Goal: Navigation & Orientation: Find specific page/section

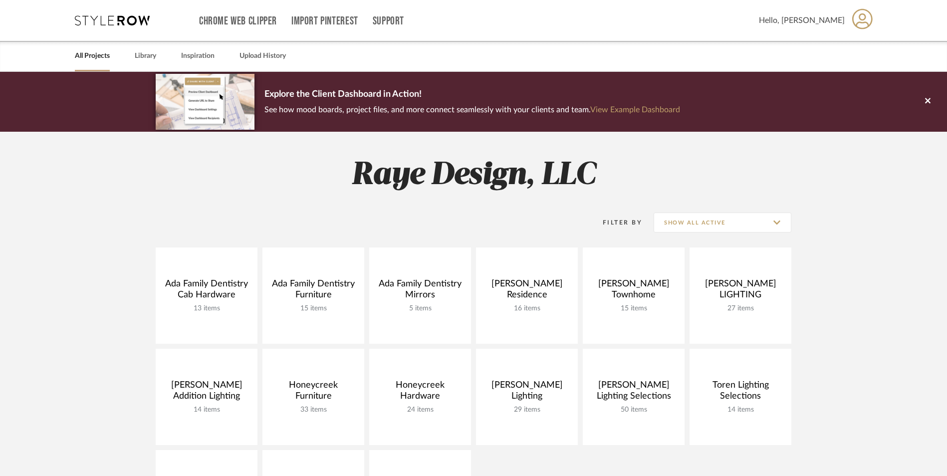
click at [94, 15] on icon at bounding box center [112, 20] width 75 height 10
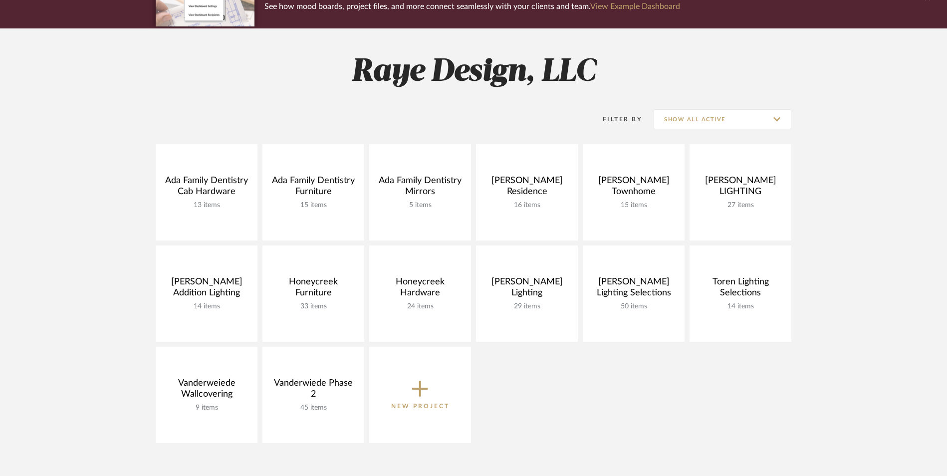
scroll to position [150, 0]
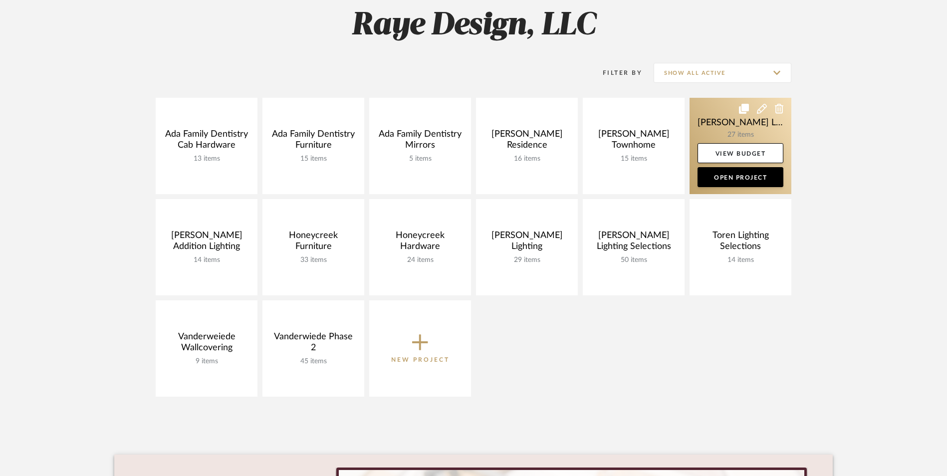
click at [722, 109] on link at bounding box center [741, 146] width 102 height 96
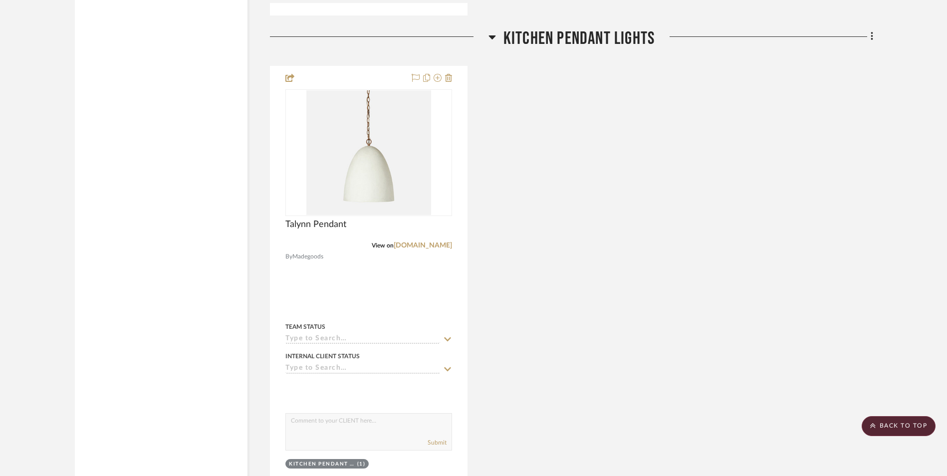
scroll to position [3144, 0]
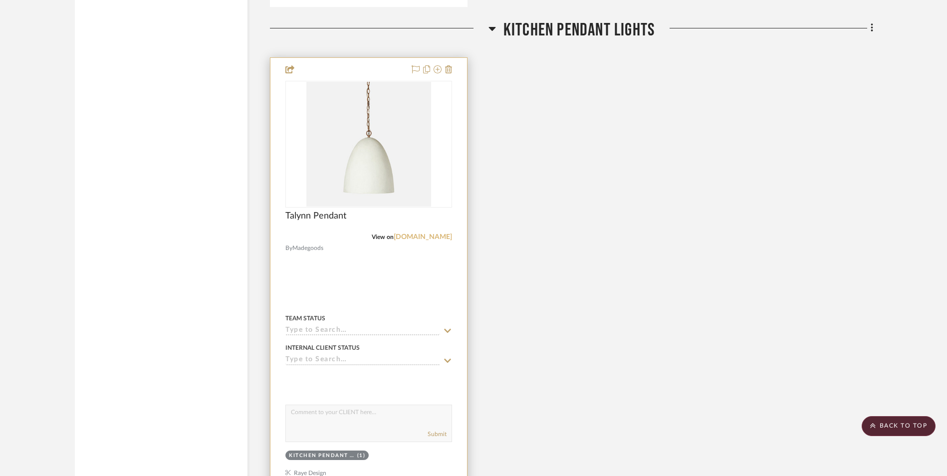
click at [431, 234] on link "[DOMAIN_NAME]" at bounding box center [423, 237] width 58 height 7
click at [433, 238] on link "[DOMAIN_NAME]" at bounding box center [423, 237] width 58 height 7
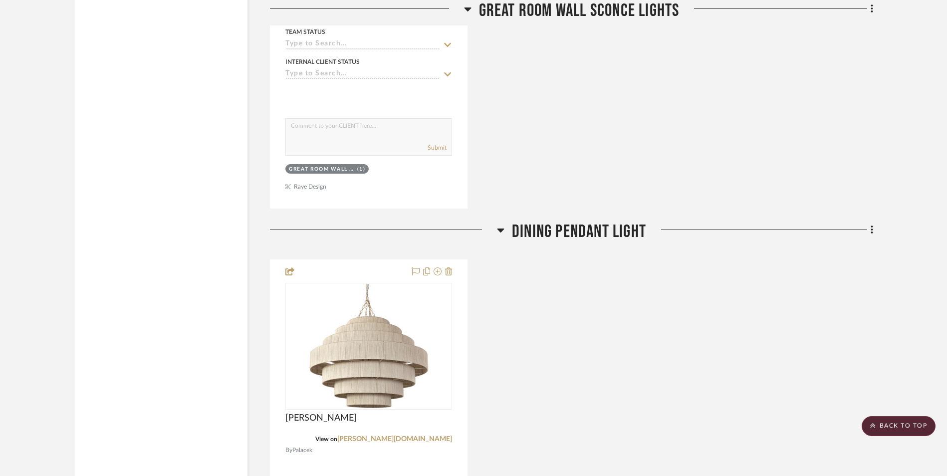
scroll to position [2445, 0]
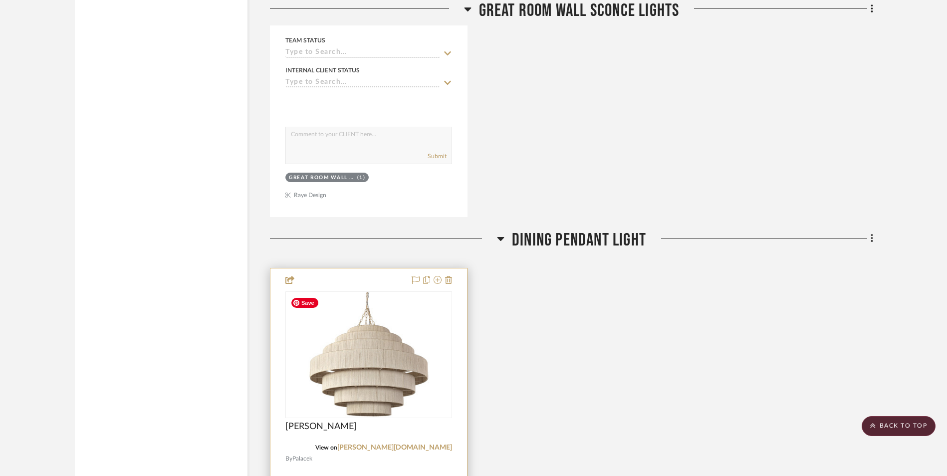
click at [384, 353] on img "0" at bounding box center [368, 354] width 165 height 124
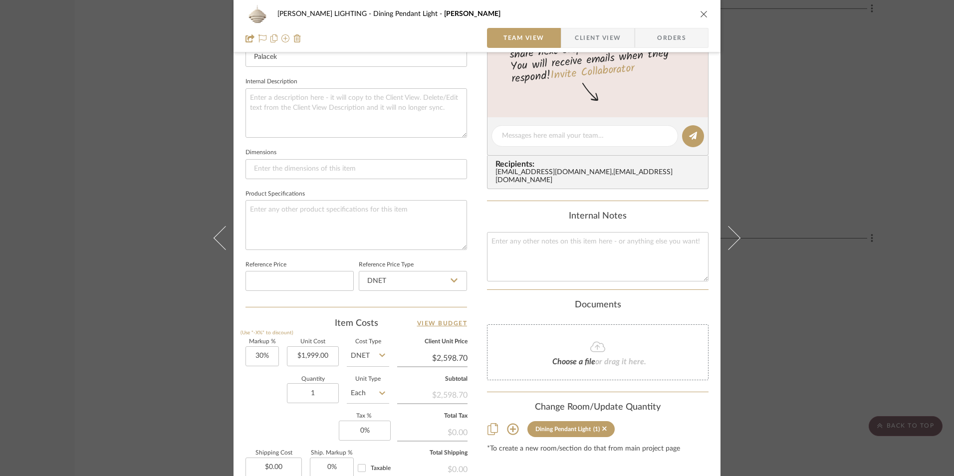
scroll to position [453, 0]
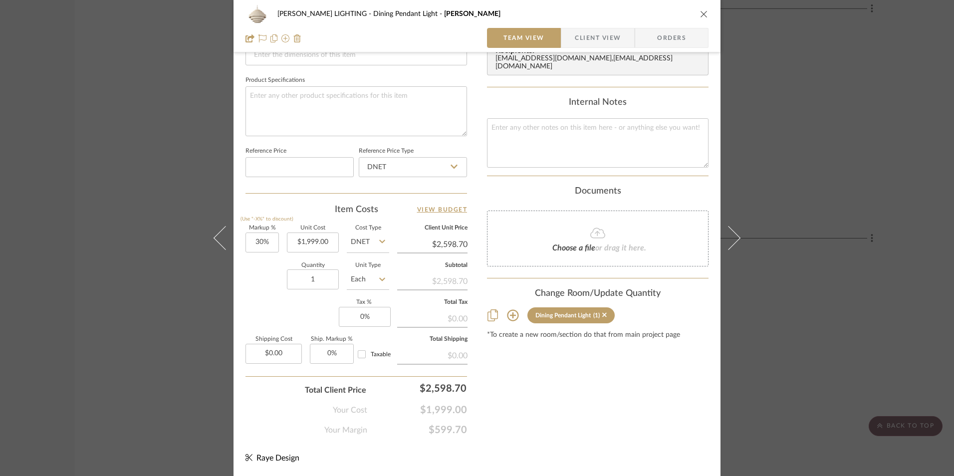
click at [702, 16] on icon "close" at bounding box center [704, 14] width 8 height 8
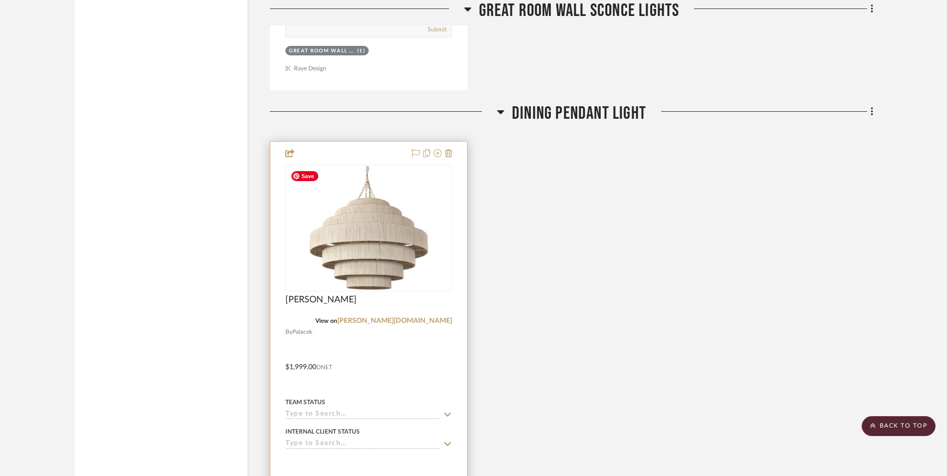
scroll to position [2595, 0]
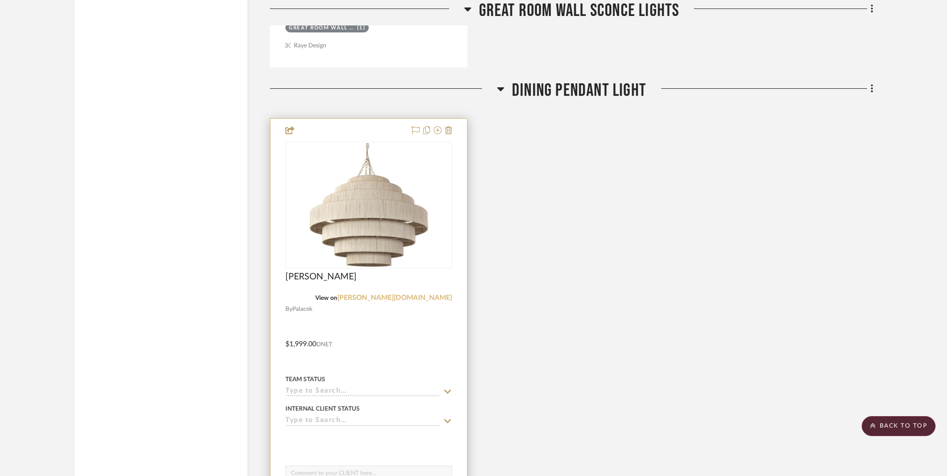
click at [436, 297] on link "[PERSON_NAME][DOMAIN_NAME]" at bounding box center [394, 297] width 115 height 7
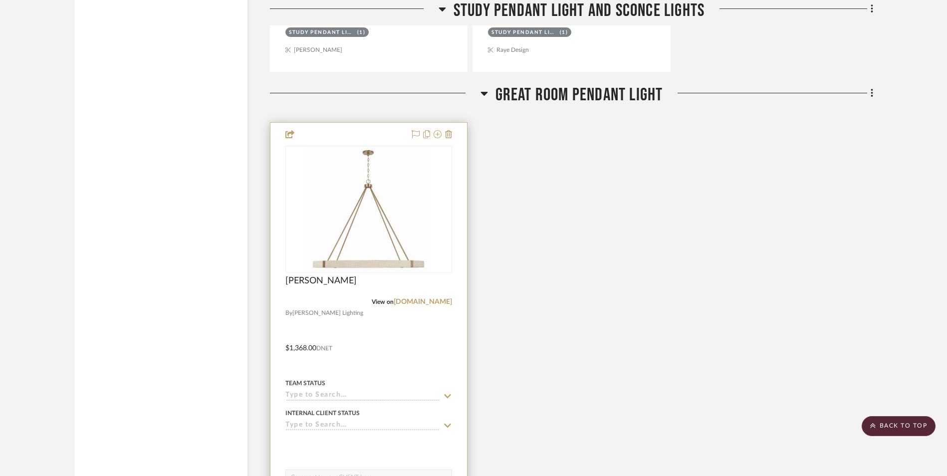
scroll to position [1597, 0]
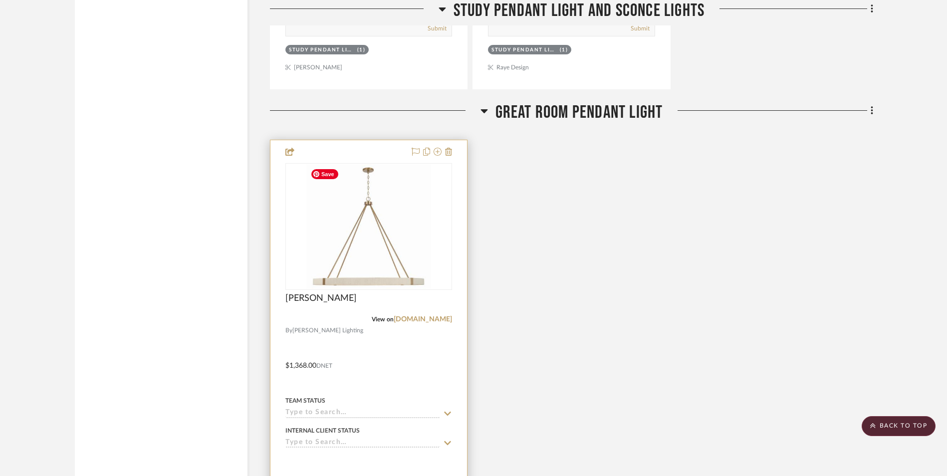
click at [339, 283] on img "0" at bounding box center [368, 226] width 125 height 125
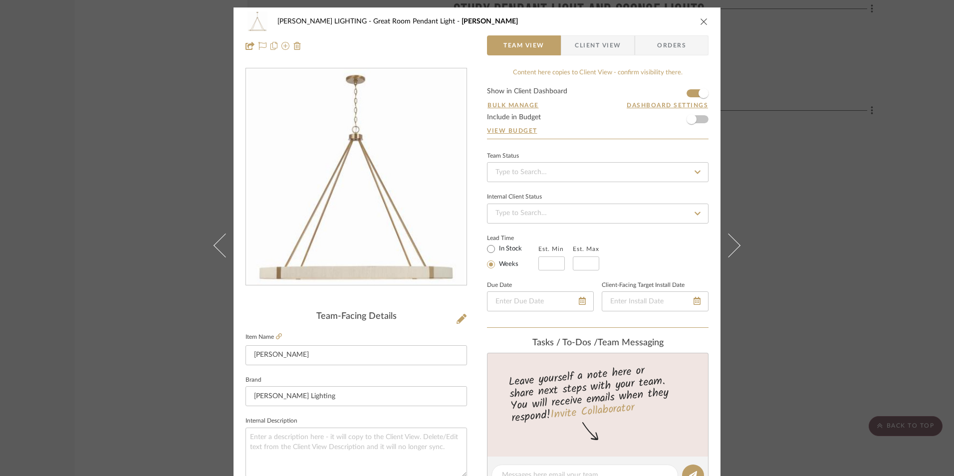
click at [702, 18] on icon "close" at bounding box center [704, 21] width 8 height 8
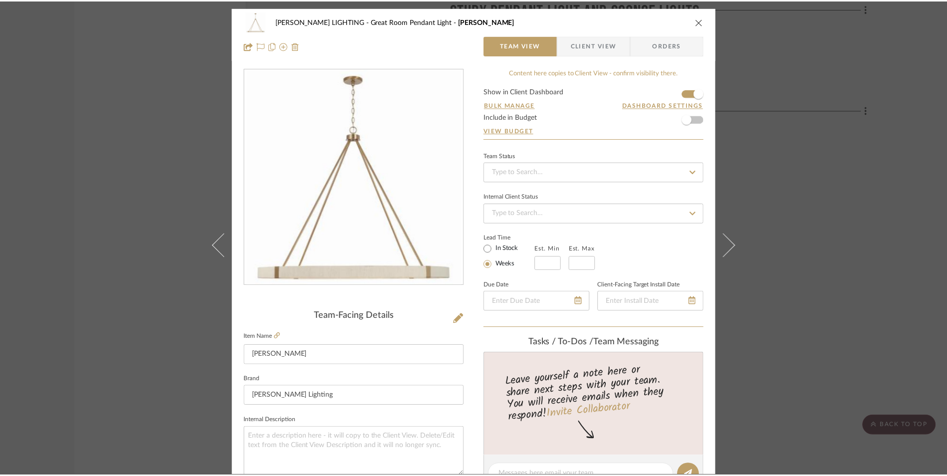
scroll to position [1597, 0]
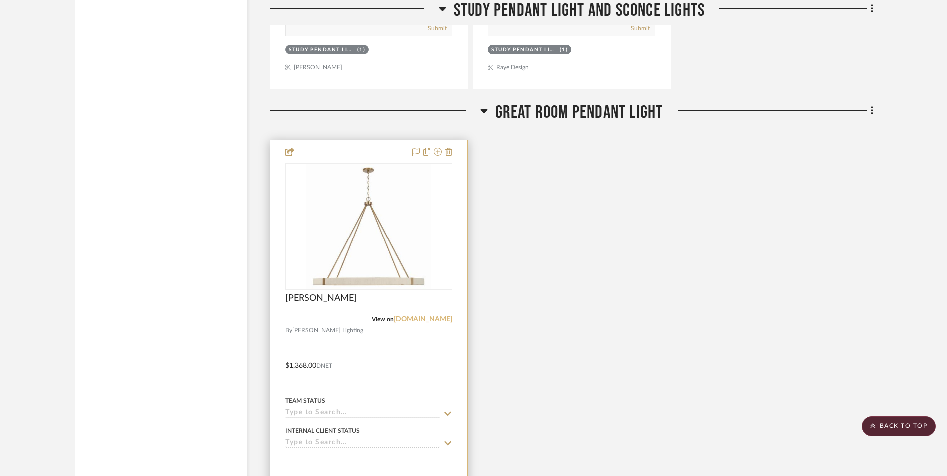
click at [431, 318] on link "[DOMAIN_NAME]" at bounding box center [423, 319] width 58 height 7
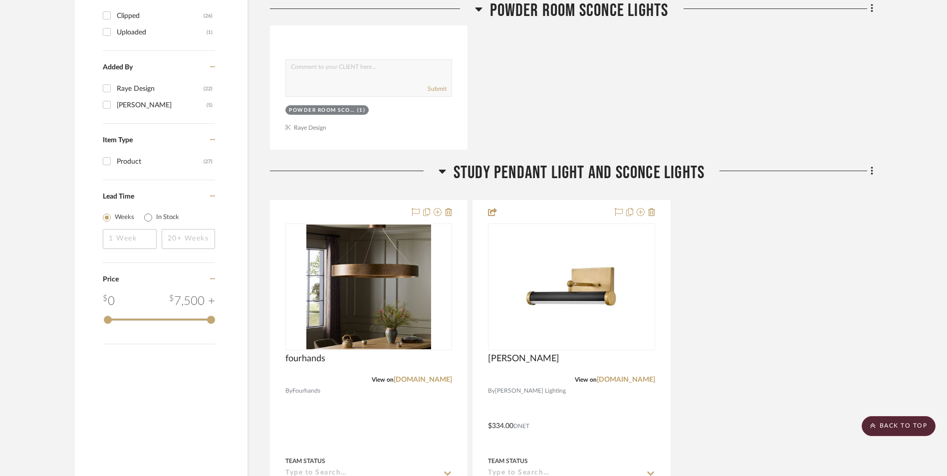
scroll to position [1048, 0]
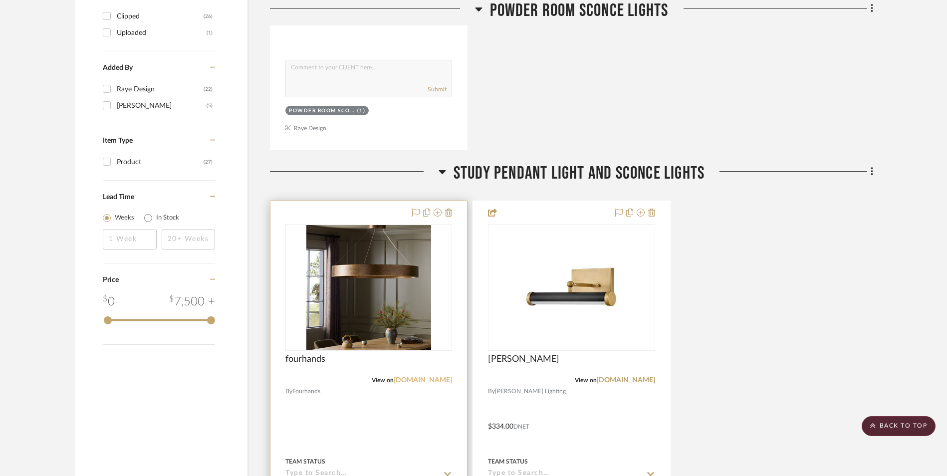
click at [433, 379] on link "[DOMAIN_NAME]" at bounding box center [423, 380] width 58 height 7
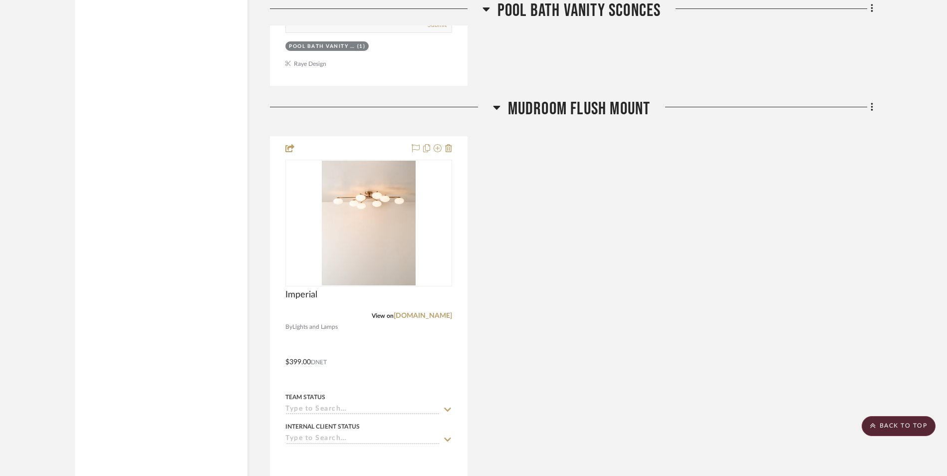
scroll to position [5589, 0]
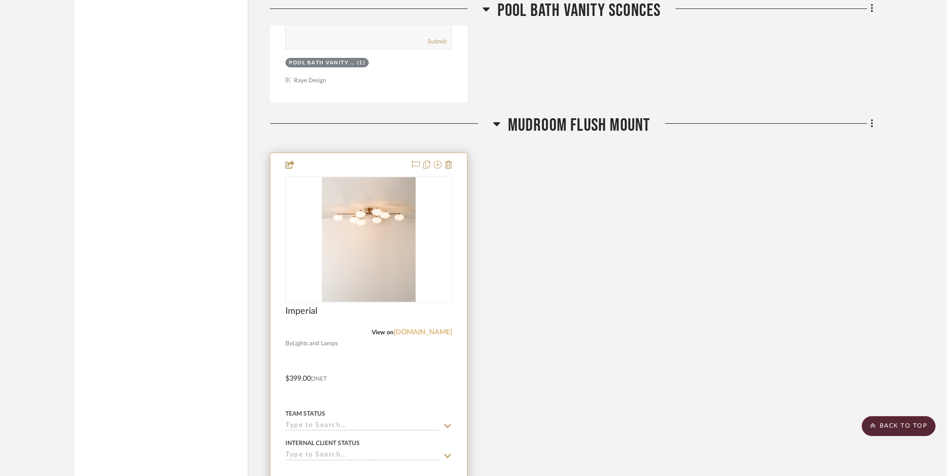
click at [405, 332] on link "[DOMAIN_NAME]" at bounding box center [423, 332] width 58 height 7
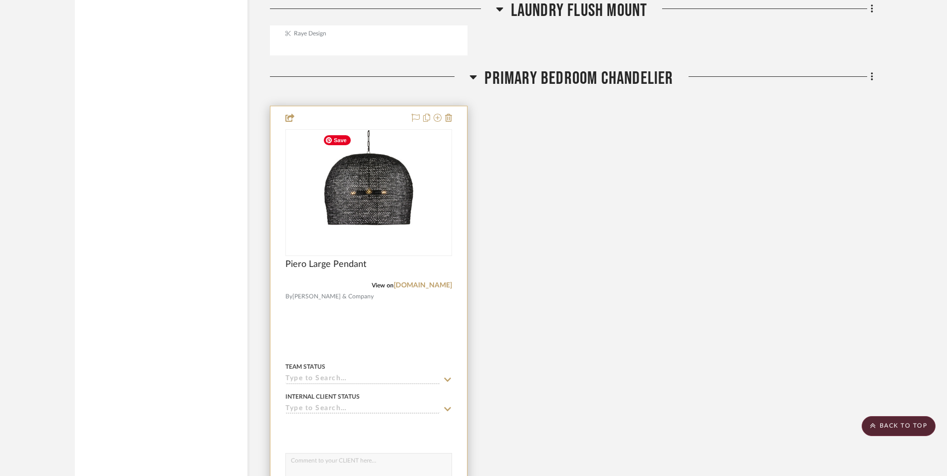
scroll to position [6637, 0]
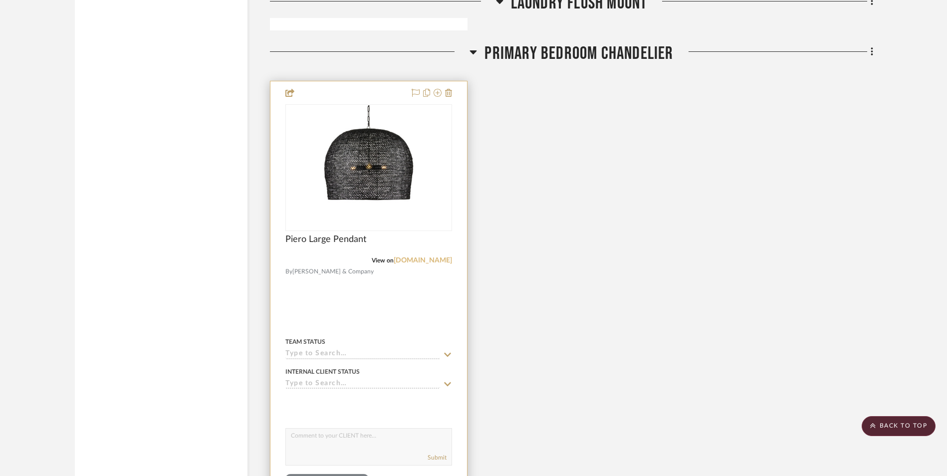
click at [411, 258] on link "[DOMAIN_NAME]" at bounding box center [423, 260] width 58 height 7
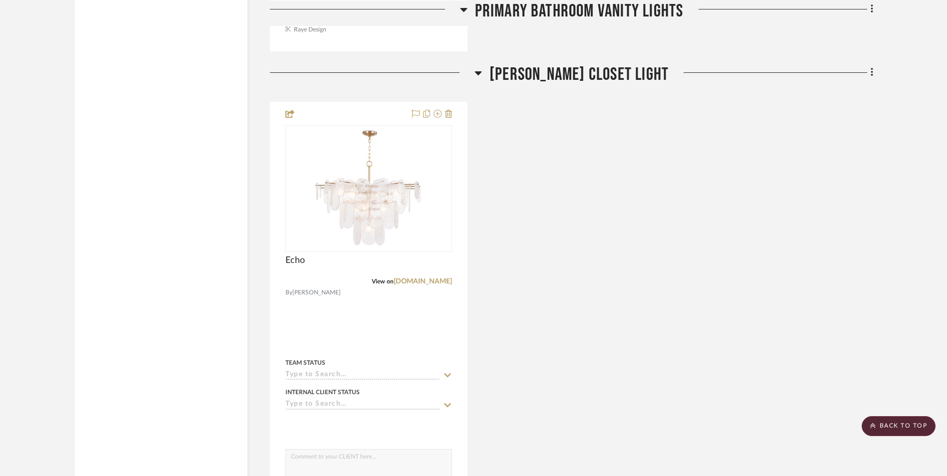
scroll to position [8084, 0]
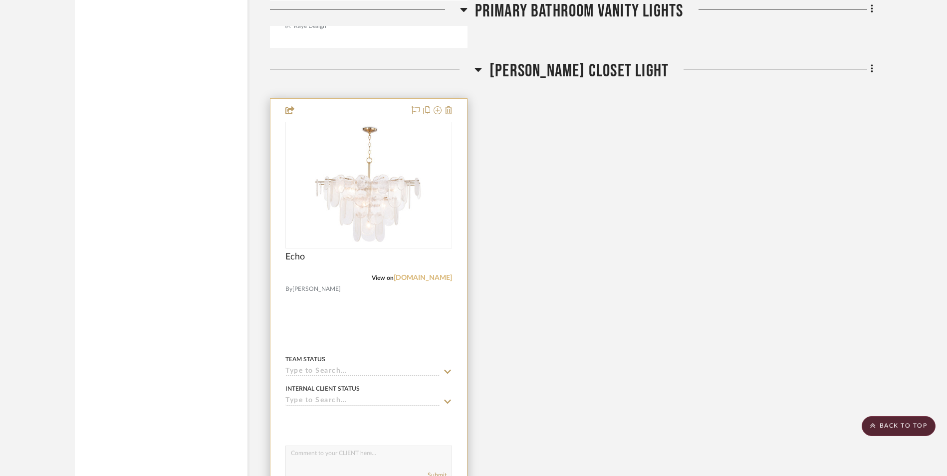
click at [420, 277] on link "[DOMAIN_NAME]" at bounding box center [423, 277] width 58 height 7
